Goal: Task Accomplishment & Management: Use online tool/utility

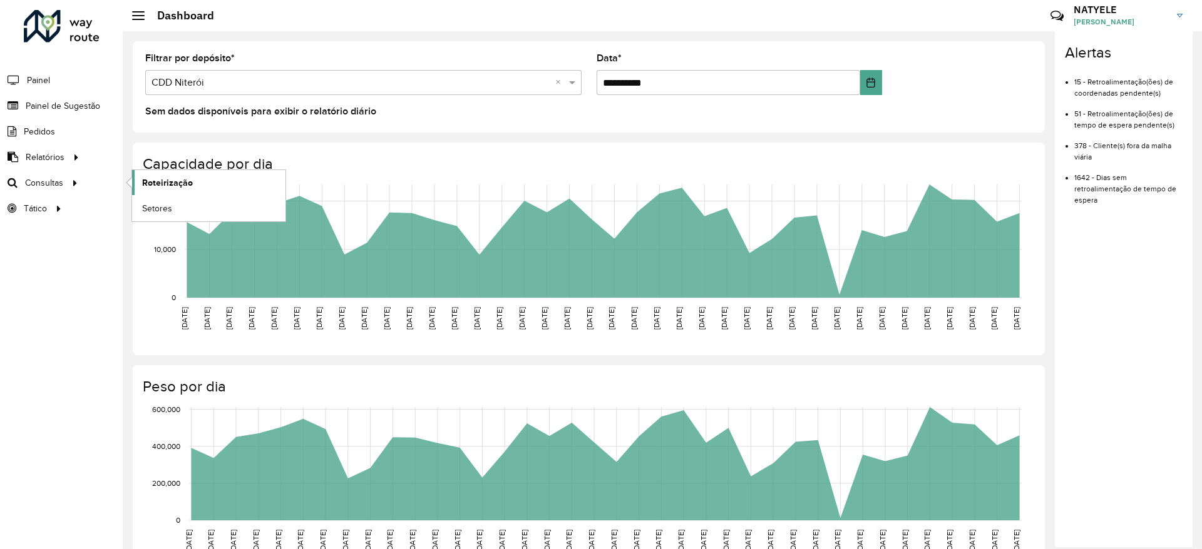
click at [141, 180] on link "Roteirização" at bounding box center [208, 182] width 153 height 25
click at [151, 183] on span "Roteirização" at bounding box center [167, 182] width 51 height 13
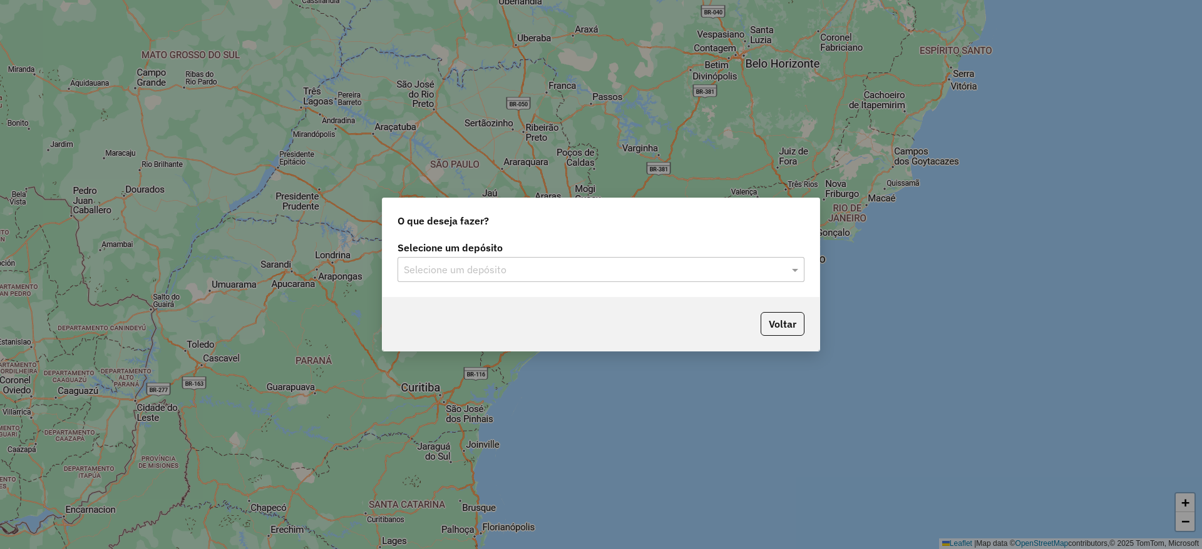
click at [564, 276] on input "text" at bounding box center [588, 270] width 369 height 15
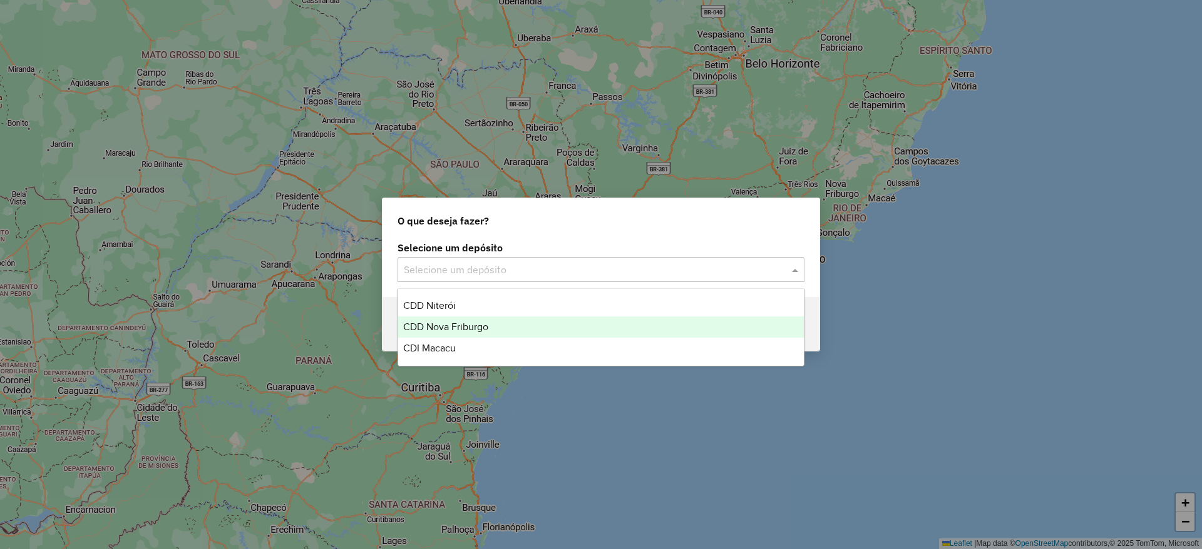
click at [544, 318] on div "CDD Nova Friburgo" at bounding box center [601, 327] width 406 height 21
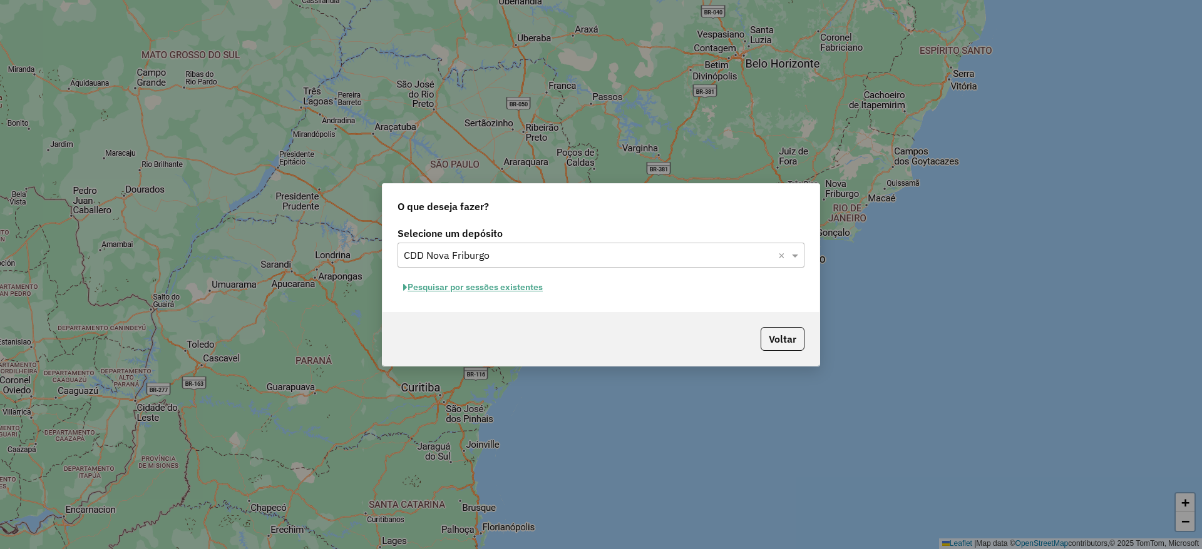
click at [471, 283] on button "Pesquisar por sessões existentes" at bounding box center [472, 287] width 151 height 19
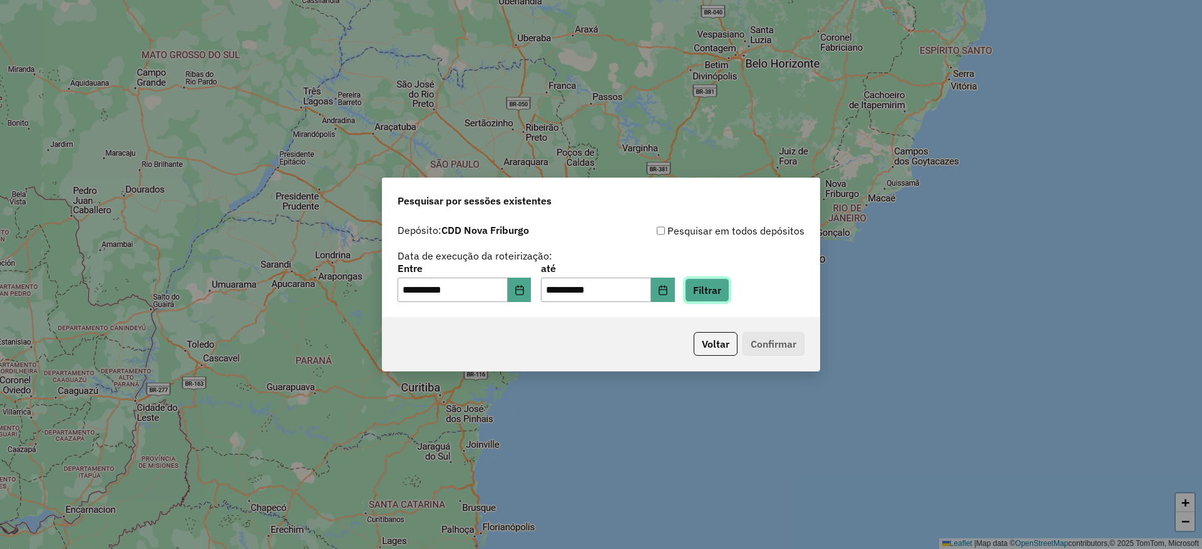
click at [714, 287] on button "Filtrar" at bounding box center [707, 290] width 44 height 24
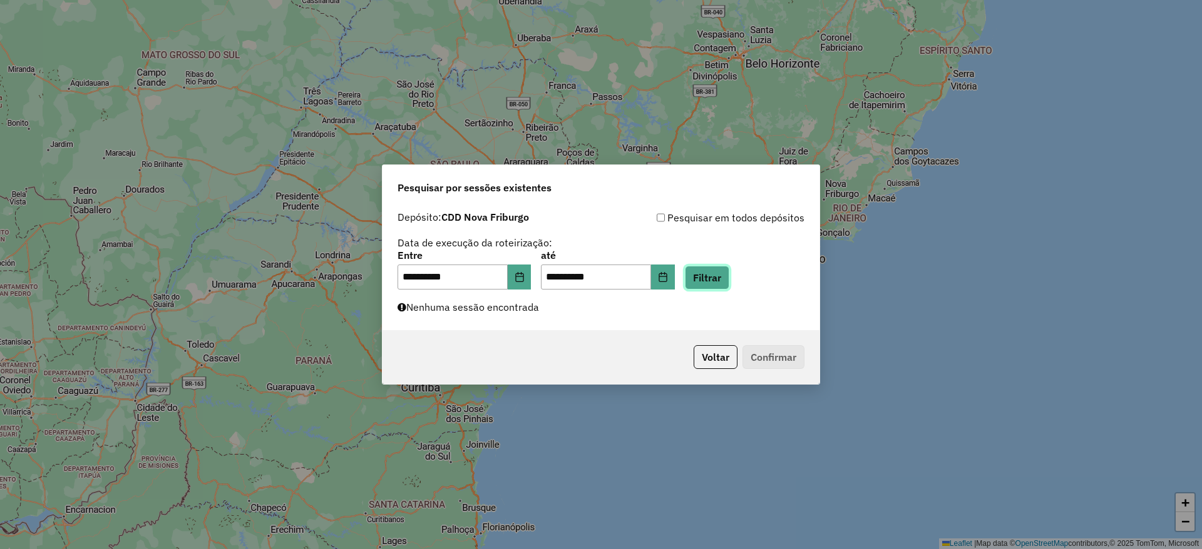
click at [729, 277] on button "Filtrar" at bounding box center [707, 278] width 44 height 24
click at [668, 278] on icon "Choose Date" at bounding box center [663, 277] width 10 height 10
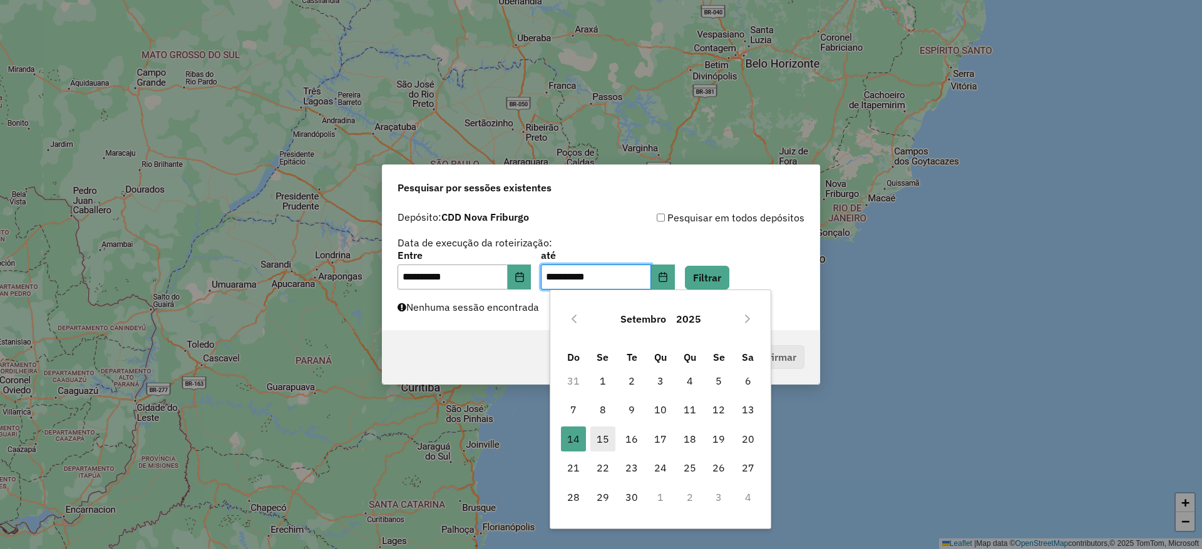
click at [597, 433] on span "15" at bounding box center [602, 439] width 25 height 25
type input "**********"
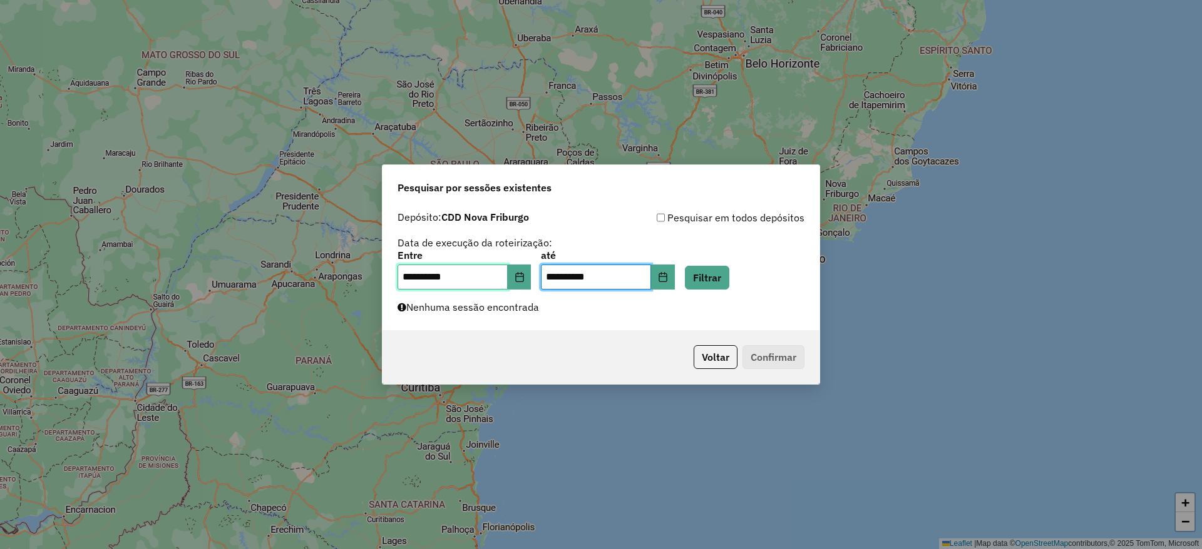
click at [508, 282] on input "**********" at bounding box center [452, 277] width 110 height 25
click at [518, 281] on button "Choose Date" at bounding box center [520, 277] width 24 height 25
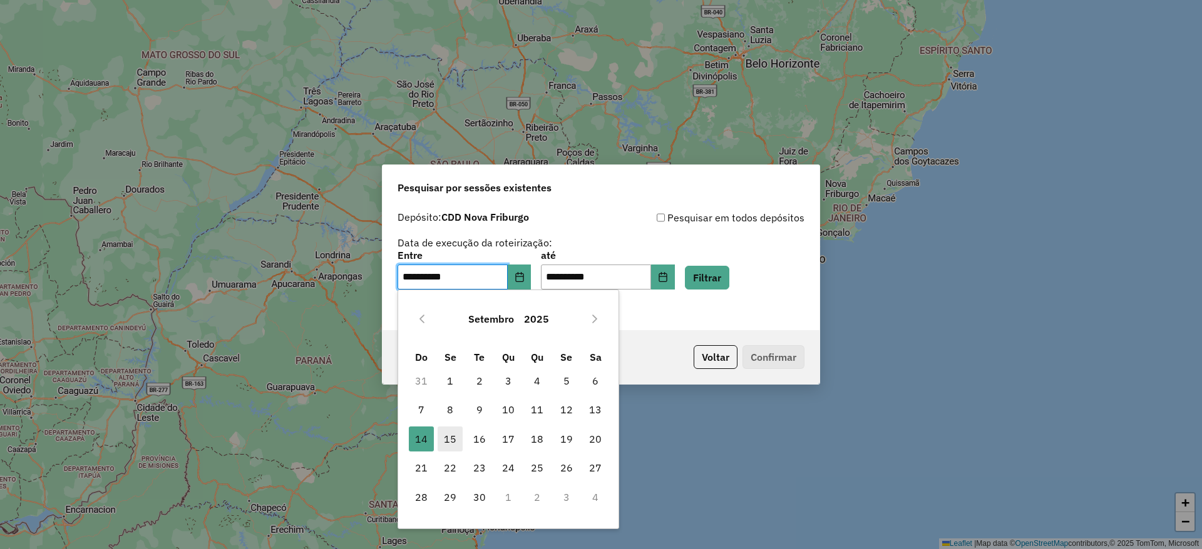
click at [457, 436] on span "15" at bounding box center [449, 439] width 25 height 25
type input "**********"
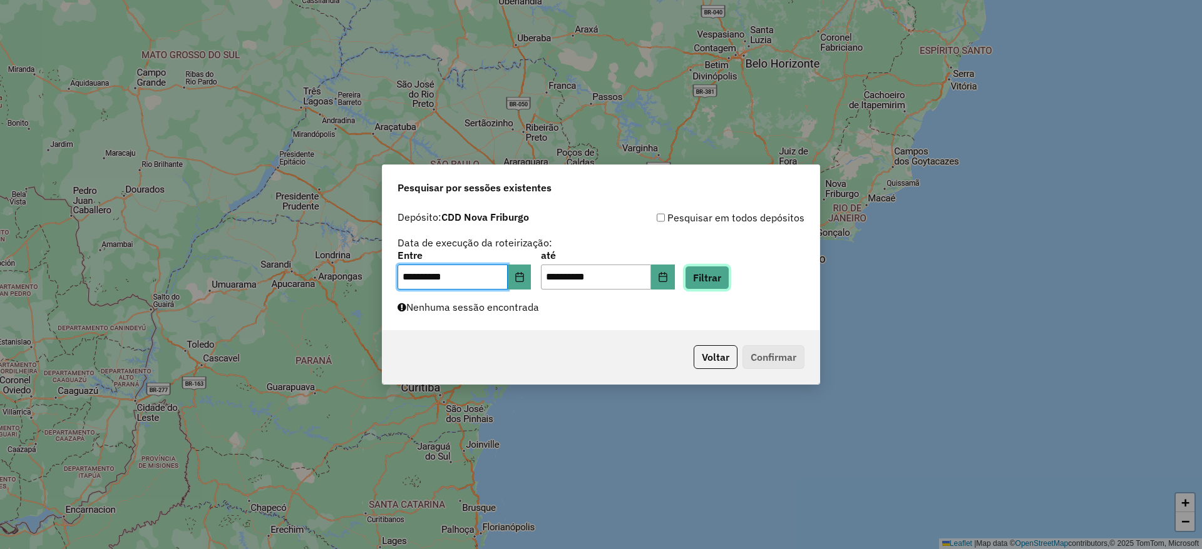
click at [710, 277] on button "Filtrar" at bounding box center [707, 278] width 44 height 24
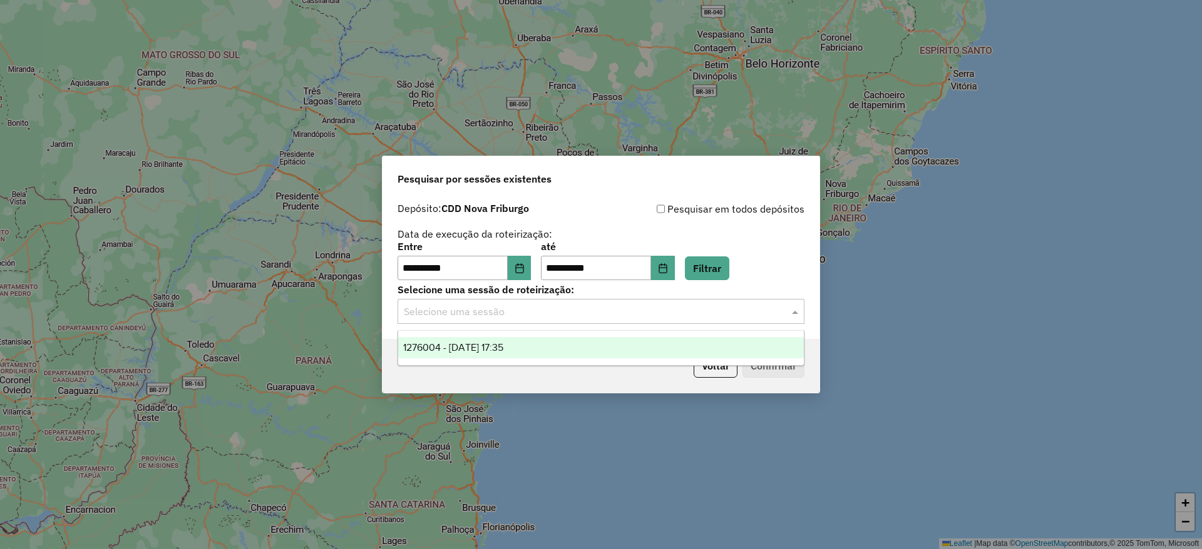
click at [561, 314] on input "text" at bounding box center [588, 312] width 369 height 15
click at [539, 348] on div "1276004 - 15/09/2025 17:35" at bounding box center [601, 347] width 406 height 21
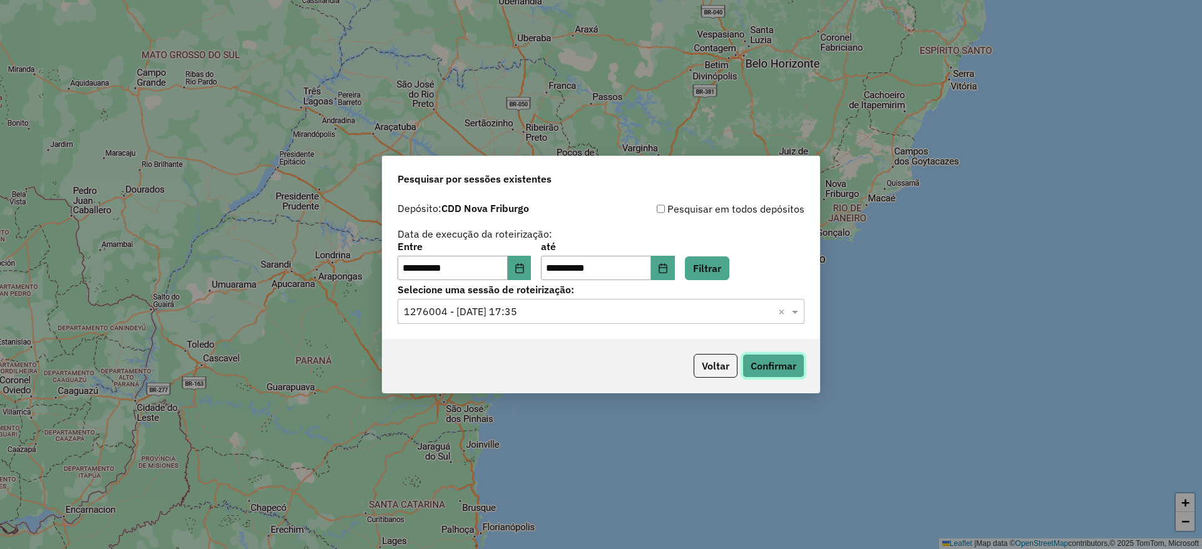
click at [755, 365] on button "Confirmar" at bounding box center [773, 366] width 62 height 24
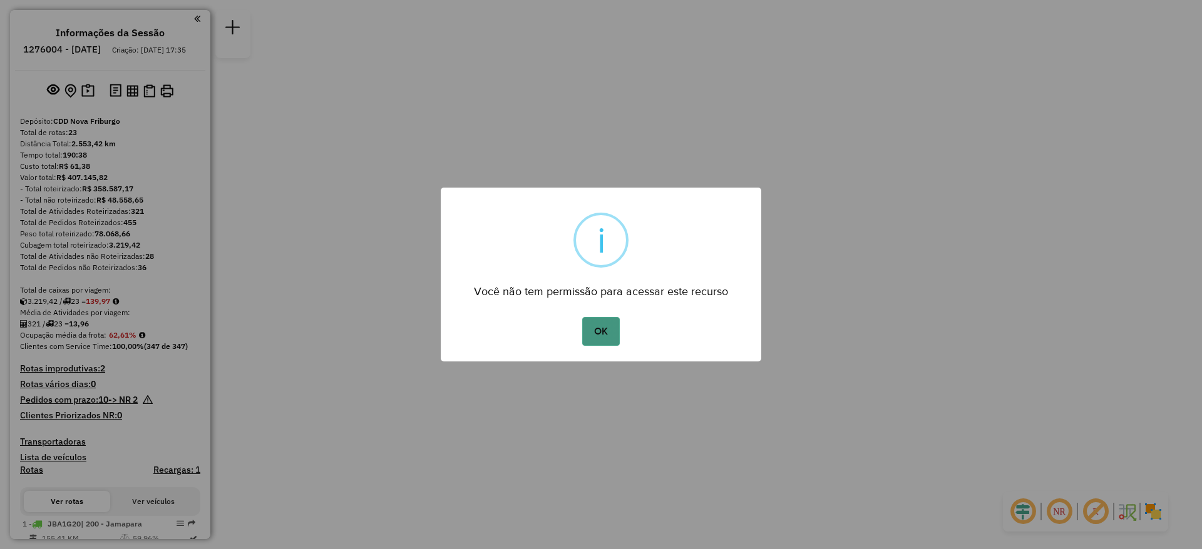
click at [595, 335] on button "OK" at bounding box center [600, 331] width 37 height 29
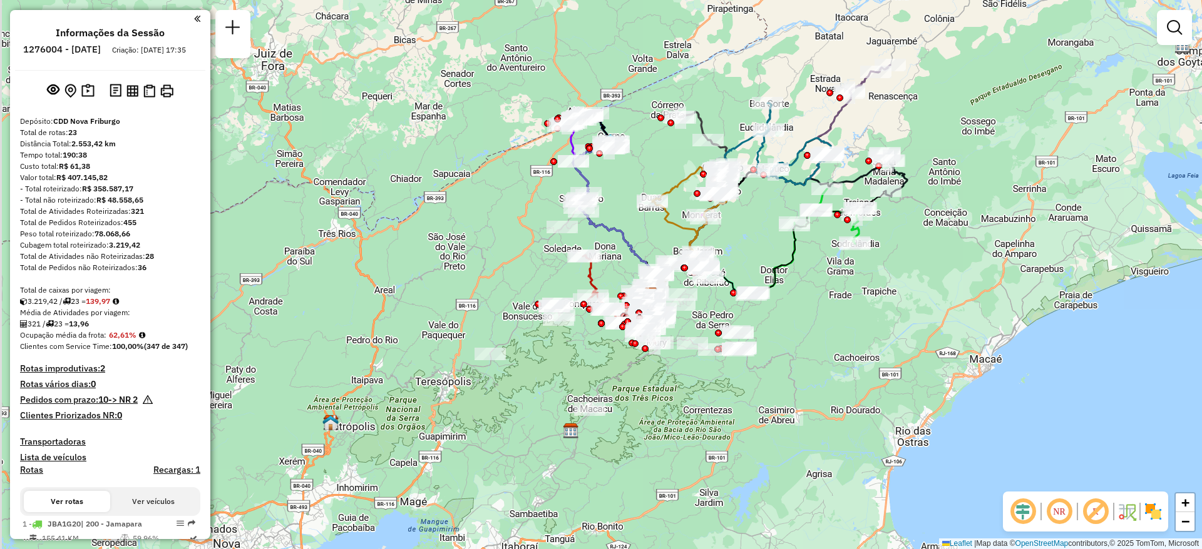
drag, startPoint x: 618, startPoint y: 360, endPoint x: 705, endPoint y: 391, distance: 92.0
click at [702, 390] on div "Janela de atendimento Grade de atendimento Capacidade Transportadoras Veículos …" at bounding box center [601, 274] width 1202 height 549
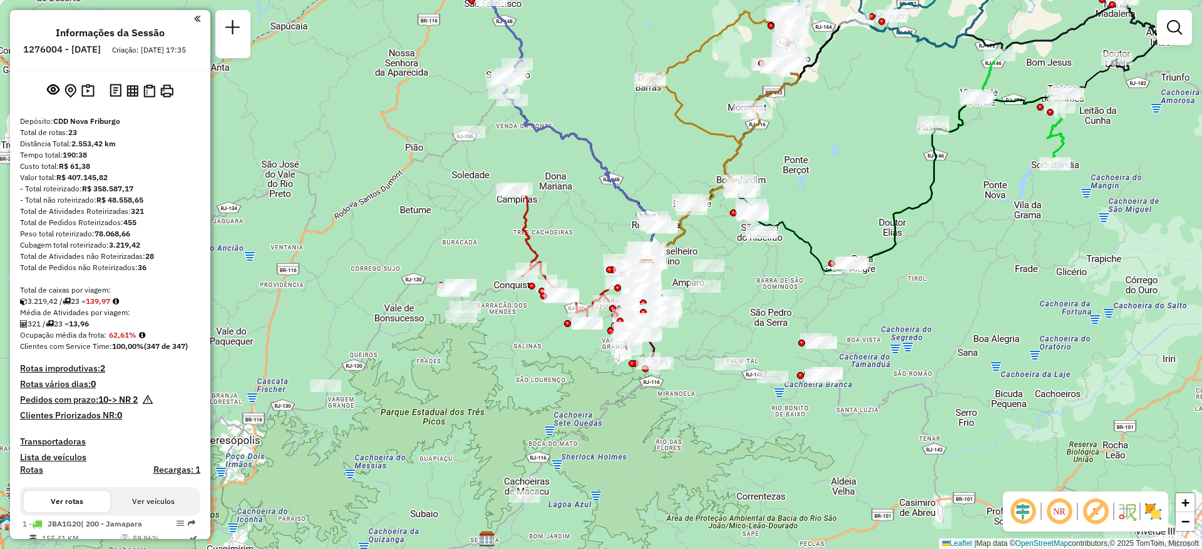
drag, startPoint x: 638, startPoint y: 346, endPoint x: 601, endPoint y: 395, distance: 61.2
click at [601, 395] on div "Janela de atendimento Grade de atendimento Capacidade Transportadoras Veículos …" at bounding box center [601, 274] width 1202 height 549
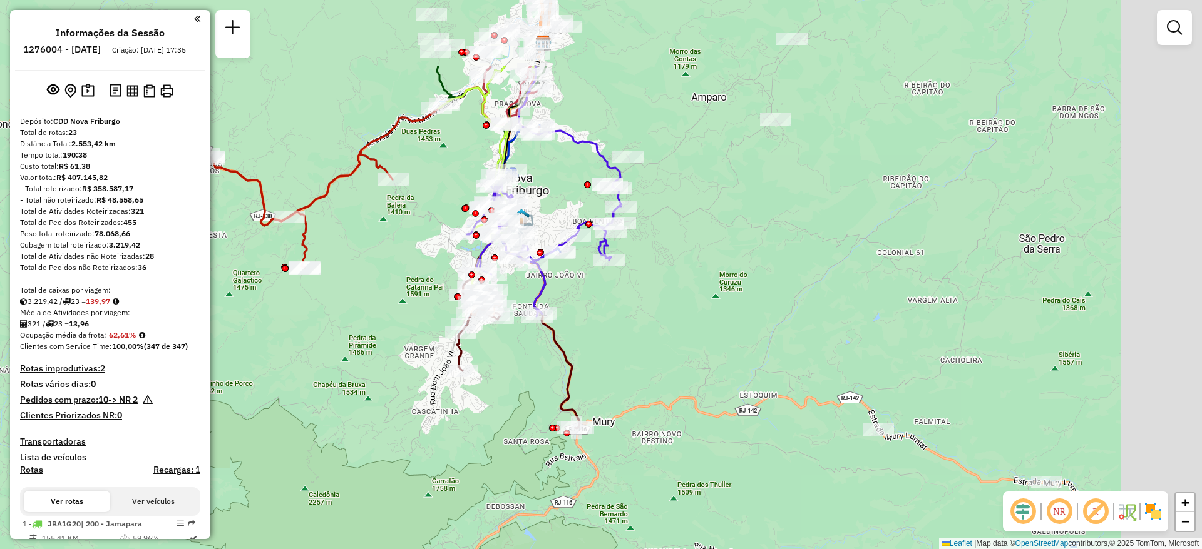
drag, startPoint x: 872, startPoint y: 103, endPoint x: 737, endPoint y: 230, distance: 185.0
click at [737, 230] on div "Janela de atendimento Grade de atendimento Capacidade Transportadoras Veículos …" at bounding box center [601, 274] width 1202 height 549
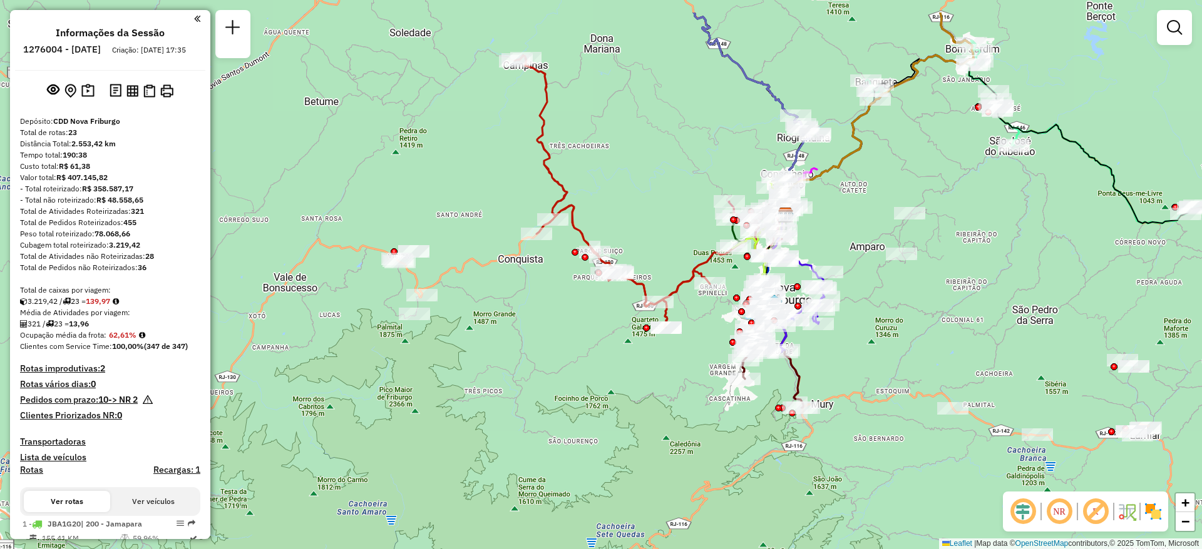
drag, startPoint x: 772, startPoint y: 257, endPoint x: 902, endPoint y: 324, distance: 147.2
click at [902, 324] on div "Janela de atendimento Grade de atendimento Capacidade Transportadoras Veículos …" at bounding box center [601, 274] width 1202 height 549
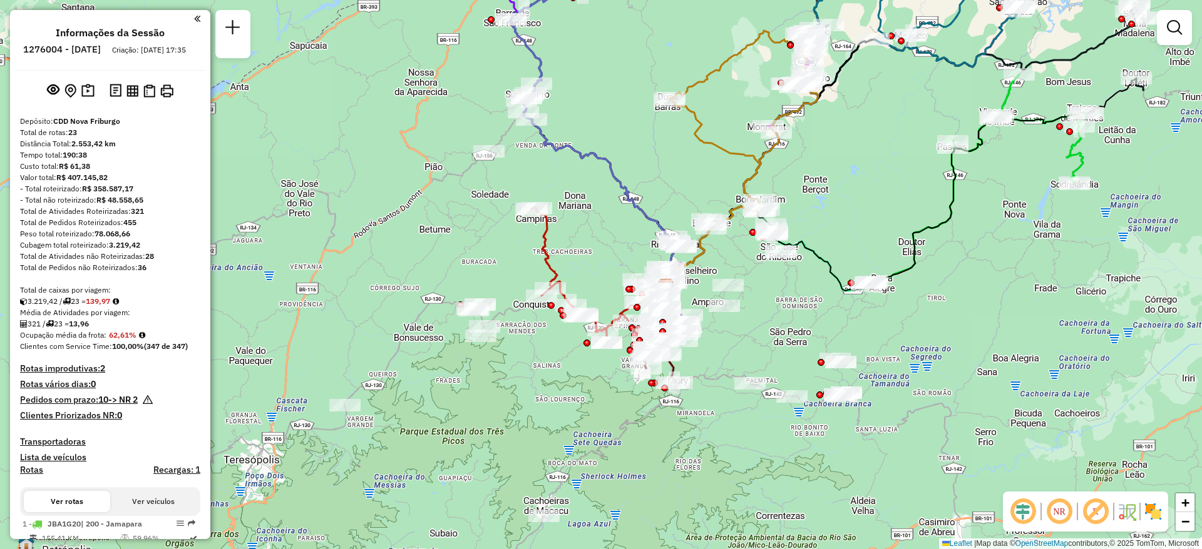
drag, startPoint x: 897, startPoint y: 334, endPoint x: 719, endPoint y: 351, distance: 178.5
click at [719, 351] on div "Janela de atendimento Grade de atendimento Capacidade Transportadoras Veículos …" at bounding box center [601, 274] width 1202 height 549
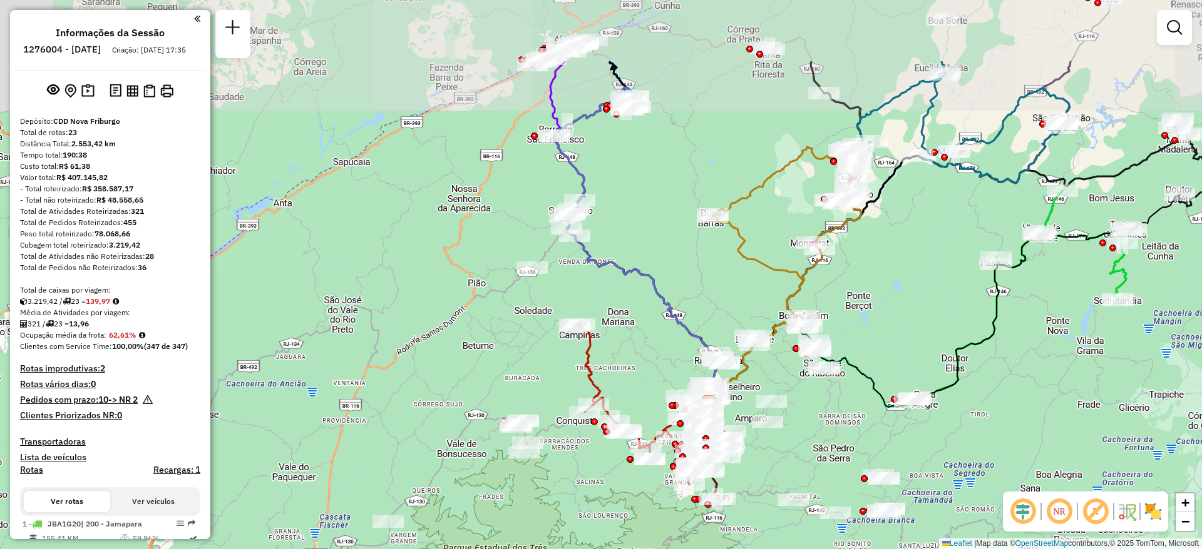
drag, startPoint x: 452, startPoint y: 106, endPoint x: 495, endPoint y: 222, distance: 124.2
click at [495, 222] on div "Janela de atendimento Grade de atendimento Capacidade Transportadoras Veículos …" at bounding box center [601, 274] width 1202 height 549
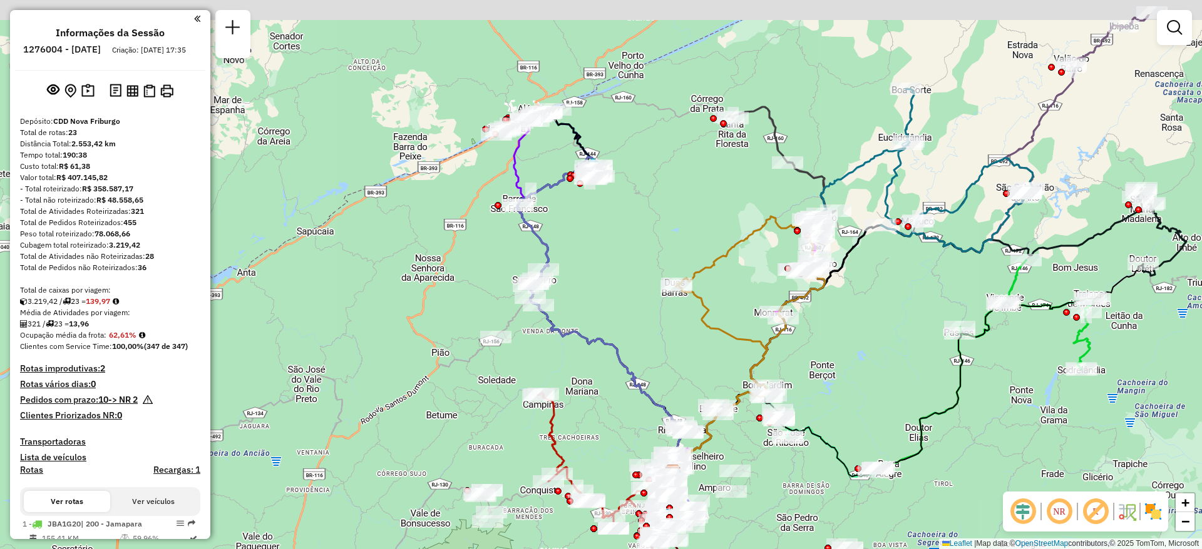
drag, startPoint x: 495, startPoint y: 222, endPoint x: 466, endPoint y: 359, distance: 139.4
click at [466, 359] on div "Janela de atendimento Grade de atendimento Capacidade Transportadoras Veículos …" at bounding box center [601, 274] width 1202 height 549
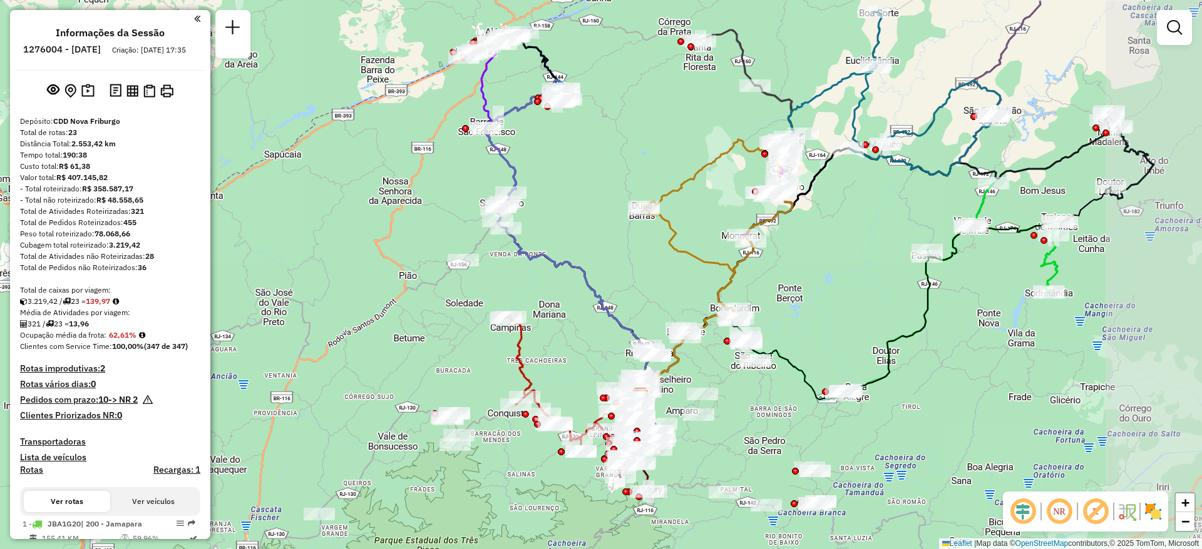
drag, startPoint x: 697, startPoint y: 305, endPoint x: 555, endPoint y: 167, distance: 197.4
click at [563, 173] on div "Janela de atendimento Grade de atendimento Capacidade Transportadoras Veículos …" at bounding box center [601, 274] width 1202 height 549
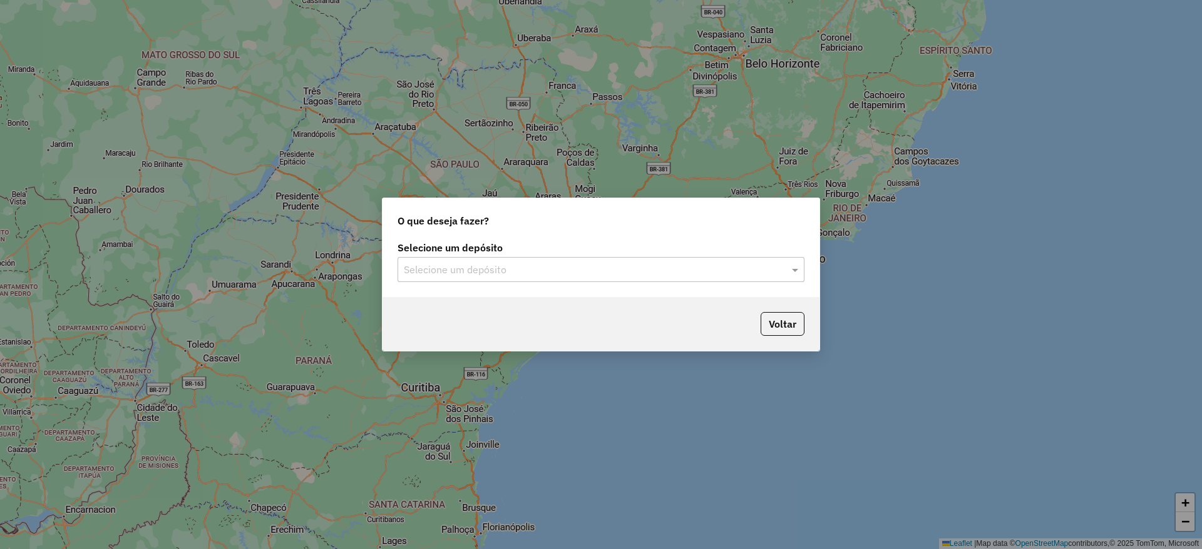
click at [470, 269] on input "text" at bounding box center [588, 270] width 369 height 15
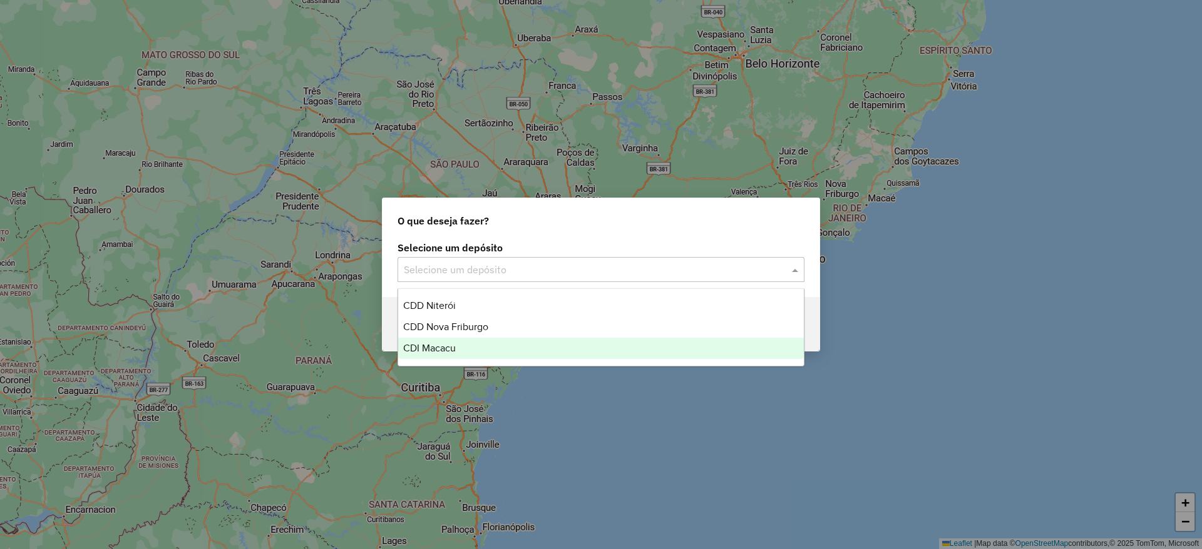
click at [462, 339] on div "CDI Macacu" at bounding box center [601, 348] width 406 height 21
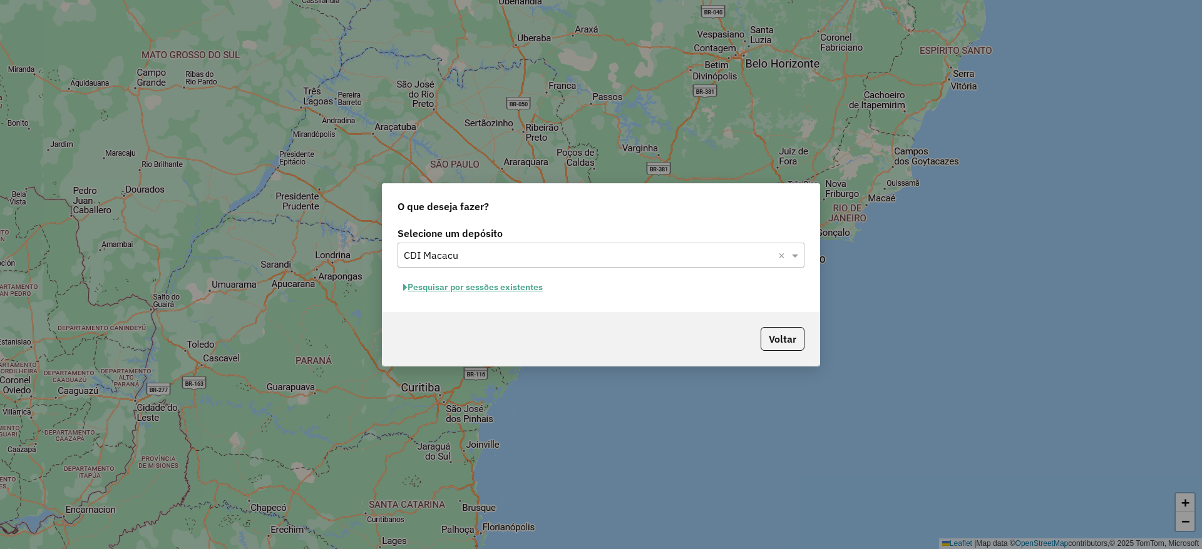
click at [442, 291] on button "Pesquisar por sessões existentes" at bounding box center [472, 287] width 151 height 19
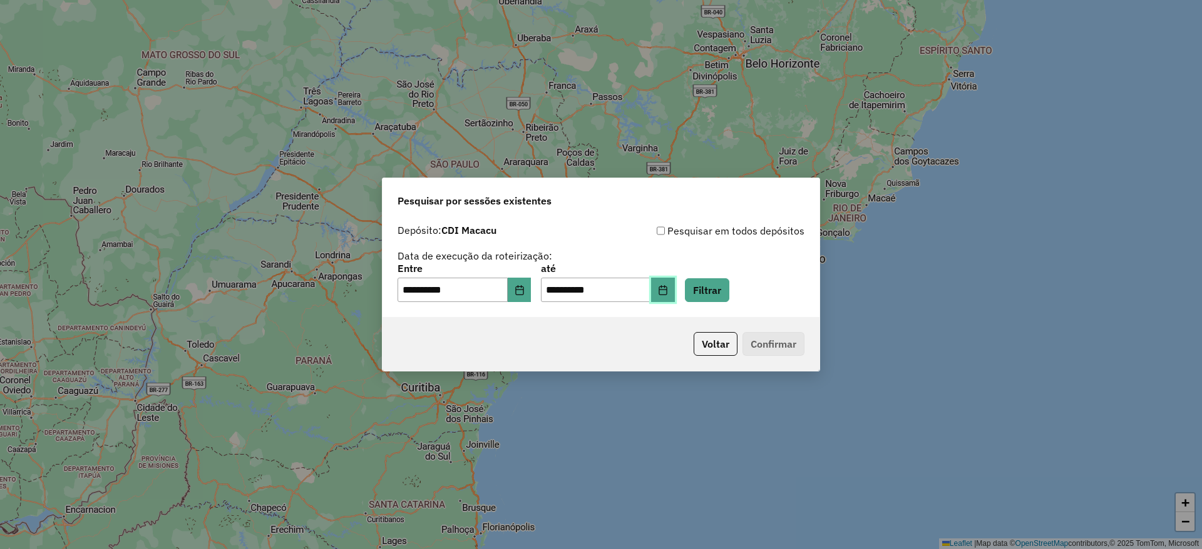
click at [668, 292] on icon "Choose Date" at bounding box center [663, 290] width 10 height 10
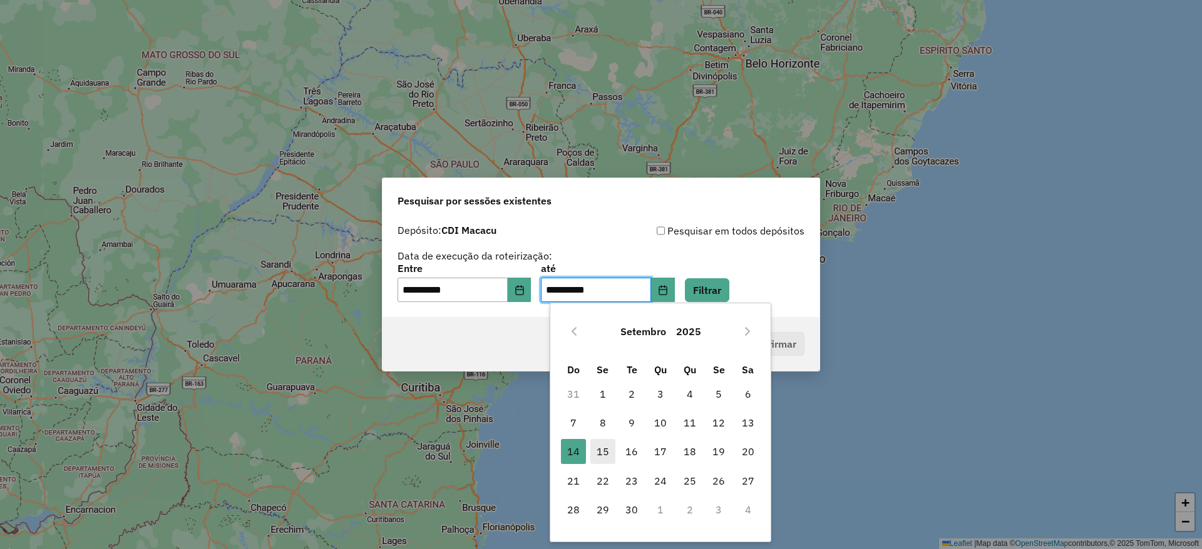
click at [605, 451] on span "15" at bounding box center [602, 451] width 25 height 25
type input "**********"
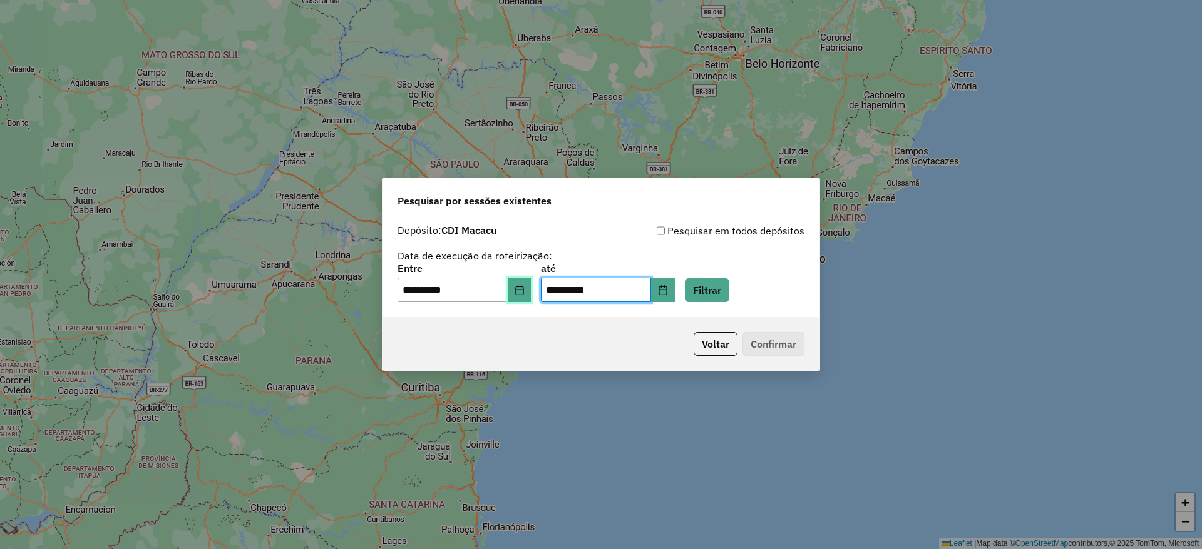
click at [523, 294] on icon "Choose Date" at bounding box center [519, 290] width 8 height 10
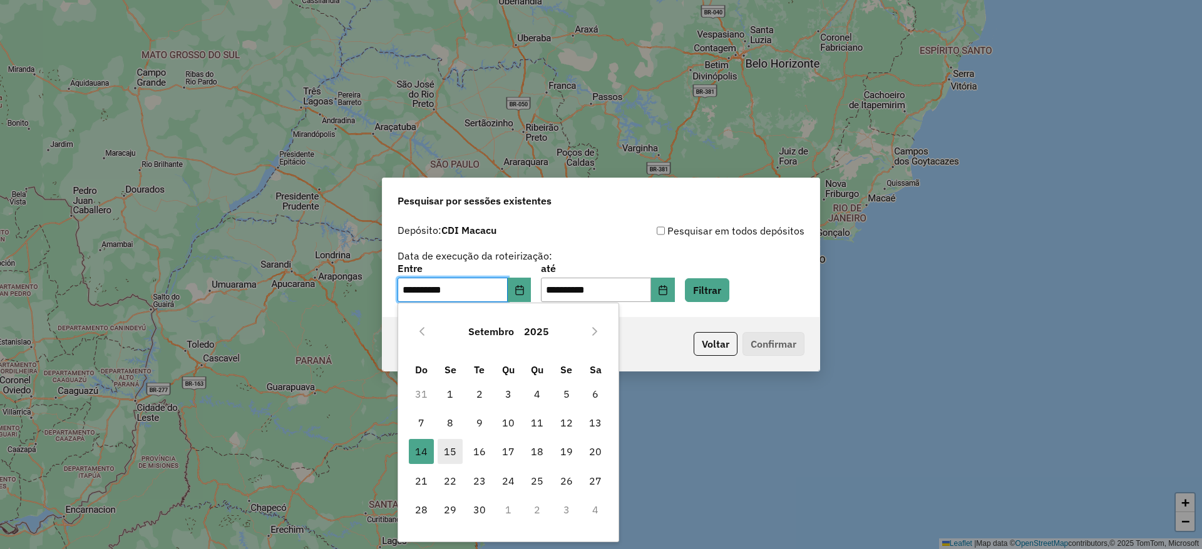
click at [453, 451] on span "15" at bounding box center [449, 451] width 25 height 25
type input "**********"
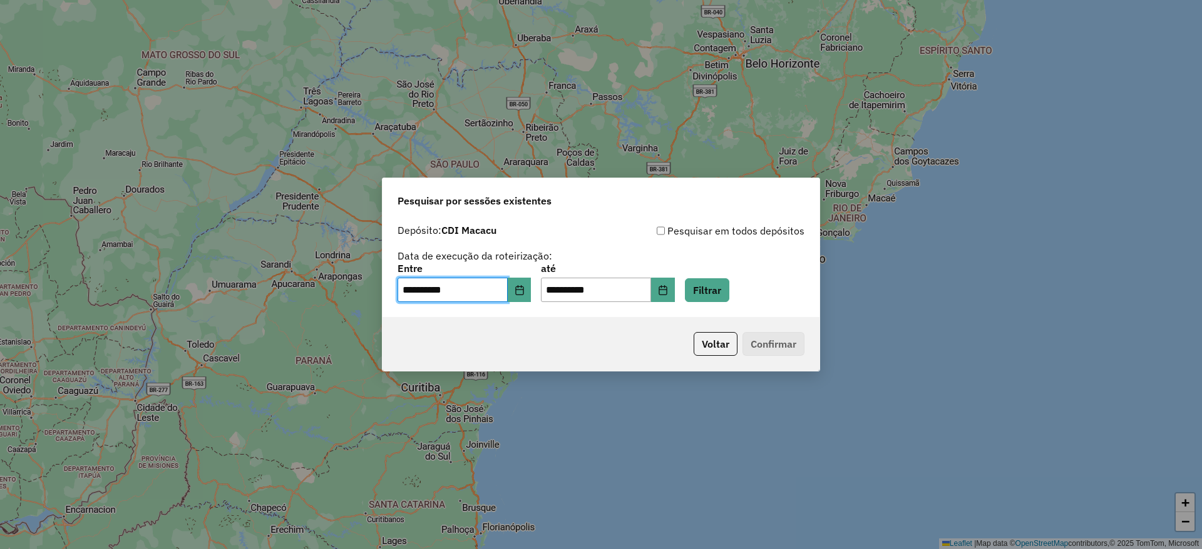
click at [729, 278] on div "**********" at bounding box center [600, 283] width 407 height 39
click at [723, 292] on button "Filtrar" at bounding box center [707, 290] width 44 height 24
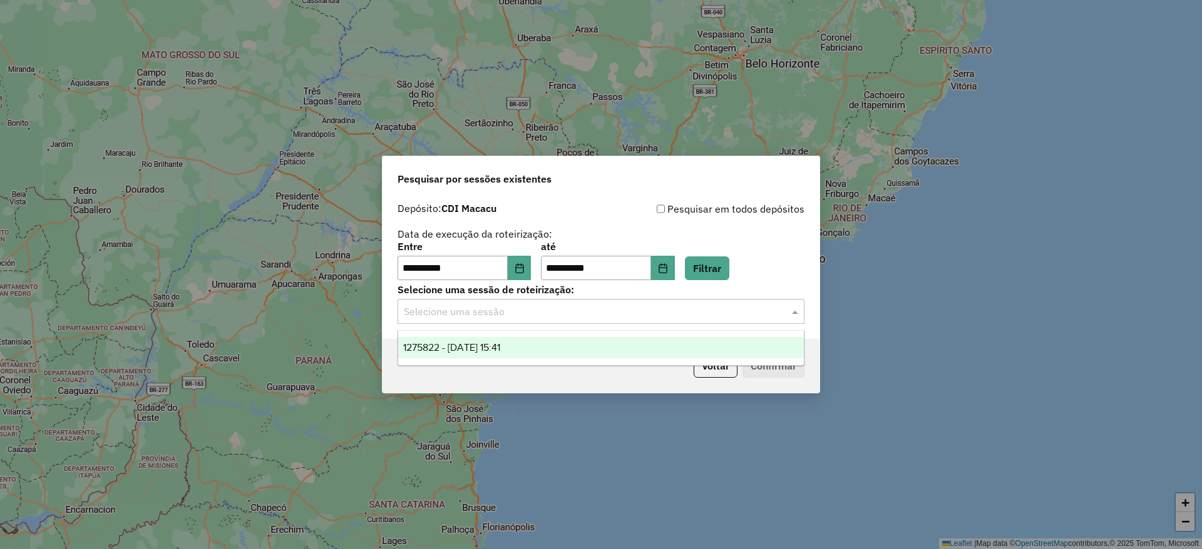
click at [509, 314] on input "text" at bounding box center [588, 312] width 369 height 15
click at [500, 345] on span "1275822 - [DATE] 15:41" at bounding box center [451, 347] width 97 height 11
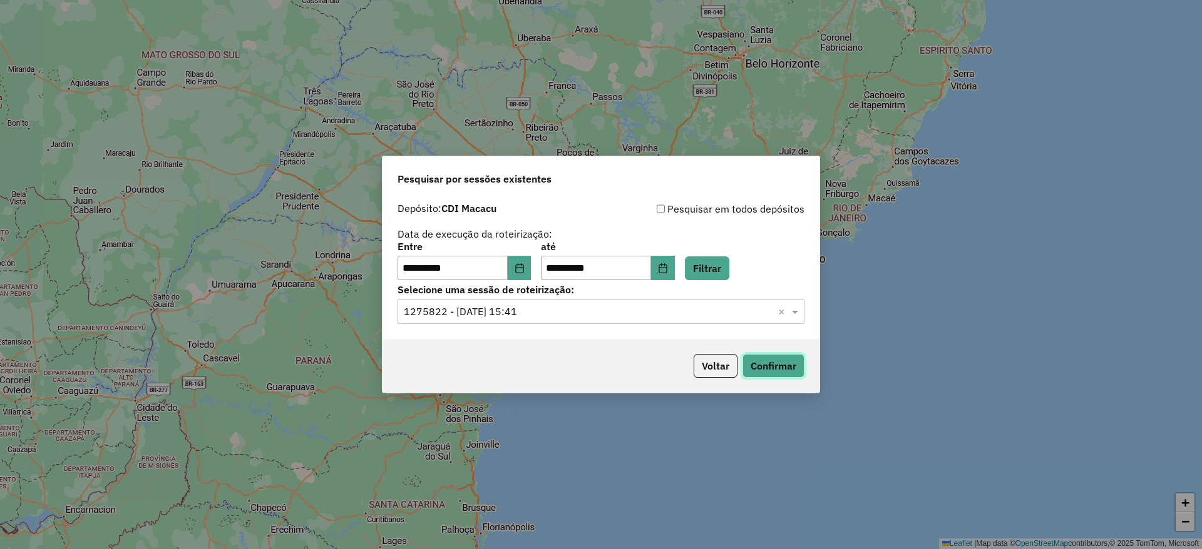
click at [765, 368] on button "Confirmar" at bounding box center [773, 366] width 62 height 24
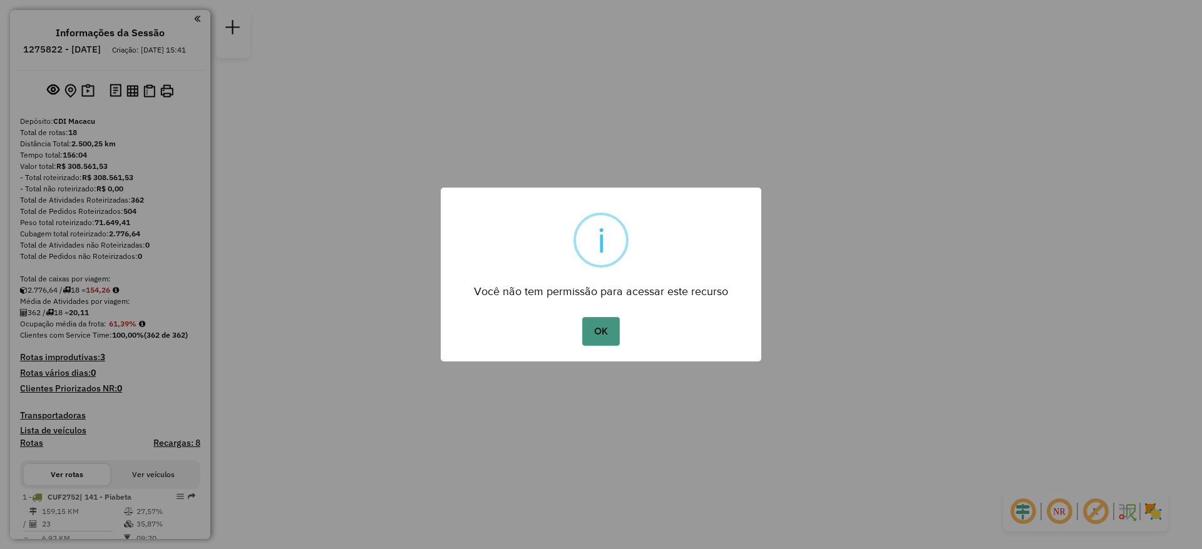
click at [602, 333] on button "OK" at bounding box center [600, 331] width 37 height 29
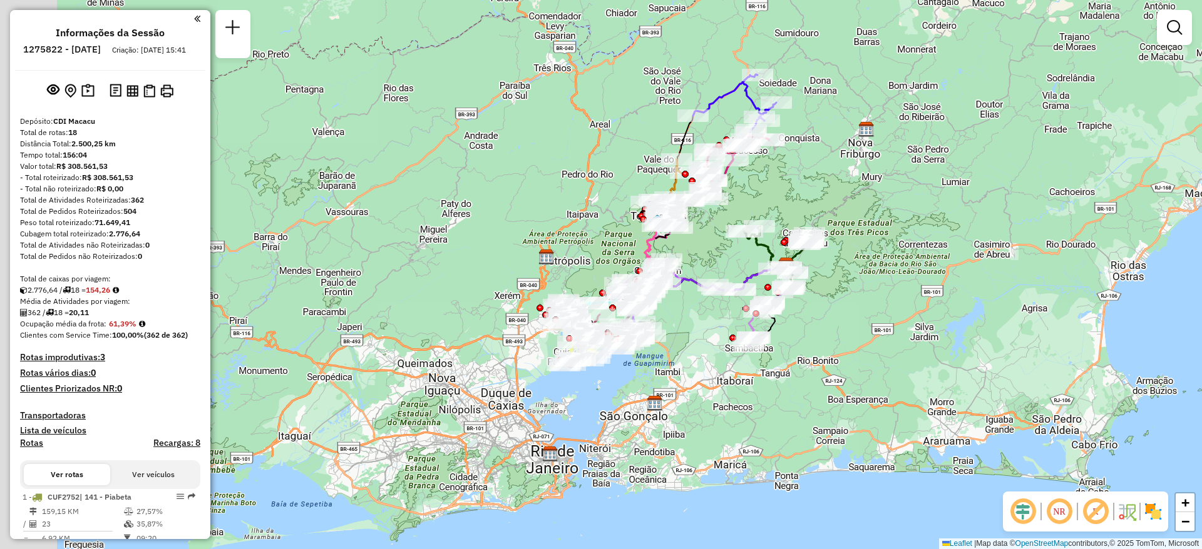
drag, startPoint x: 530, startPoint y: 257, endPoint x: 715, endPoint y: 248, distance: 185.5
click at [715, 248] on div "Janela de atendimento Grade de atendimento Capacidade Transportadoras Veículos …" at bounding box center [601, 274] width 1202 height 549
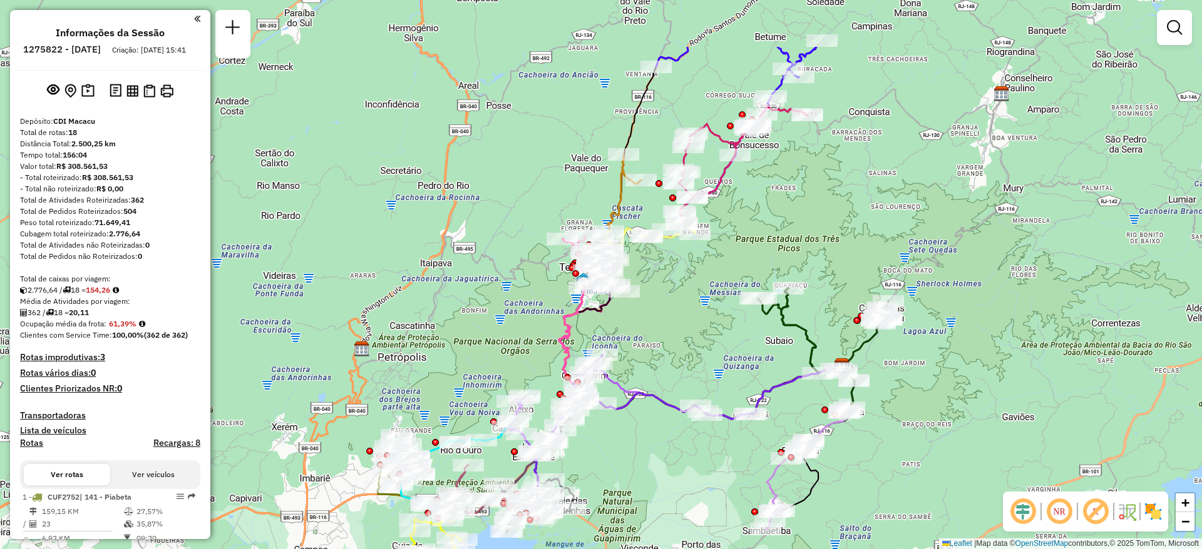
drag, startPoint x: 700, startPoint y: 252, endPoint x: 663, endPoint y: 354, distance: 108.5
click at [663, 354] on div "Janela de atendimento Grade de atendimento Capacidade Transportadoras Veículos …" at bounding box center [601, 274] width 1202 height 549
